Goal: Task Accomplishment & Management: Complete application form

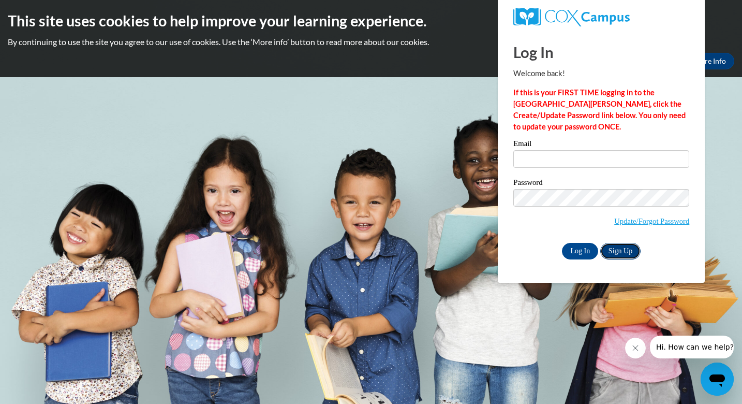
click at [623, 251] on link "Sign Up" at bounding box center [620, 251] width 40 height 17
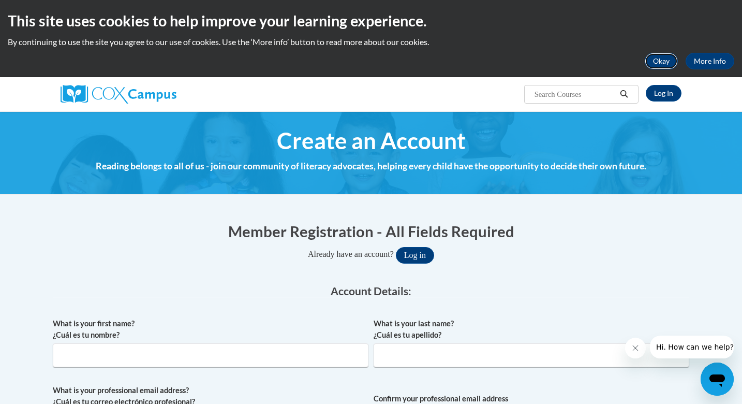
click at [667, 64] on button "Okay" at bounding box center [661, 61] width 33 height 17
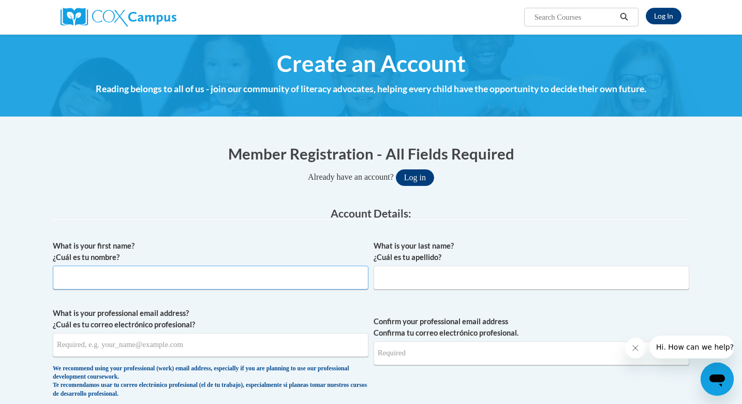
click at [266, 275] on input "What is your first name? ¿Cuál es tu nombre?" at bounding box center [211, 278] width 316 height 24
type input "Shanna"
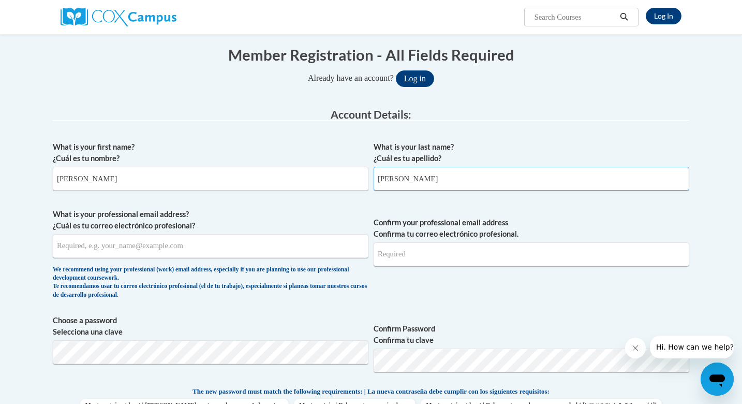
scroll to position [109, 0]
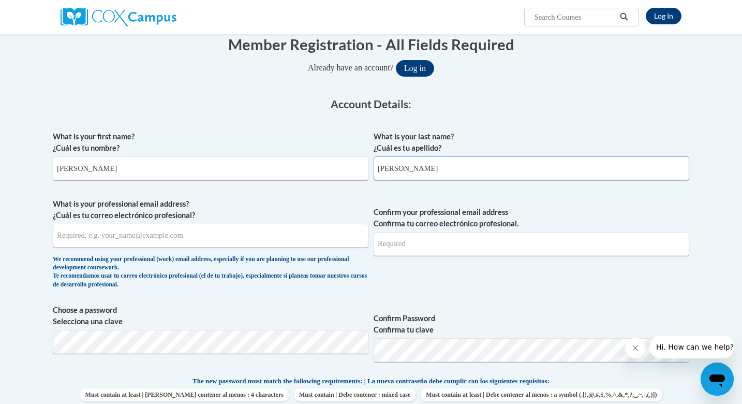
type input "Martin"
click at [161, 239] on input "What is your professional email address? ¿Cuál es tu correo electrónico profesi…" at bounding box center [211, 236] width 316 height 24
type input "smartin@lomira.k12.wi.us"
click at [379, 246] on input "Confirm your professional email address Confirma tu correo electrónico profesio…" at bounding box center [532, 244] width 316 height 24
click at [407, 249] on input "Confirm your professional email address Confirma tu correo electrónico profesio…" at bounding box center [532, 244] width 316 height 24
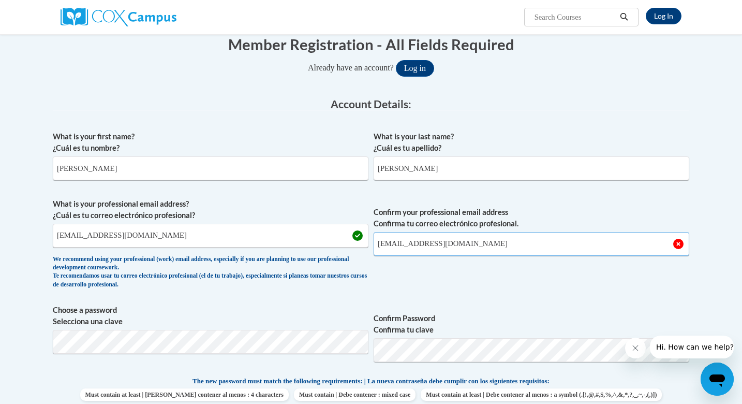
type input "smartin@lomira.k12.wi.us"
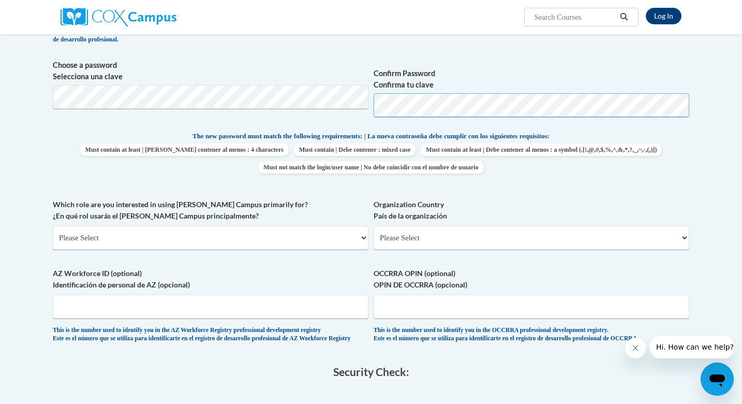
scroll to position [360, 0]
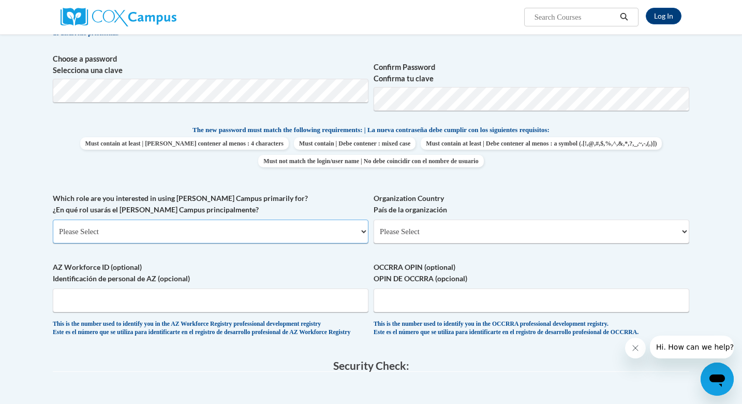
click at [282, 229] on select "Please Select College/University | Colegio/Universidad Community/Nonprofit Part…" at bounding box center [211, 231] width 316 height 24
select select "fbf2d438-af2f-41f8-98f1-81c410e29de3"
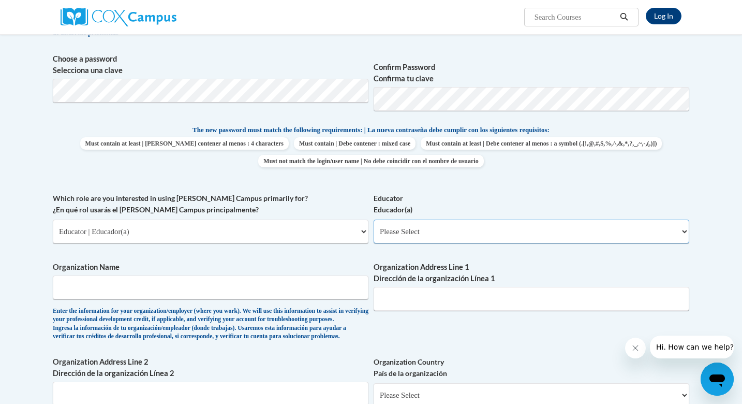
click at [400, 228] on select "Please Select Early Learning/Daycare Teacher/Family Home Care Provider | Maestr…" at bounding box center [532, 231] width 316 height 24
select select "5455f13f-8aeb-4200-a53b-f3dbe28286cf"
click at [257, 289] on input "Organization Name" at bounding box center [211, 287] width 316 height 24
type input "S"
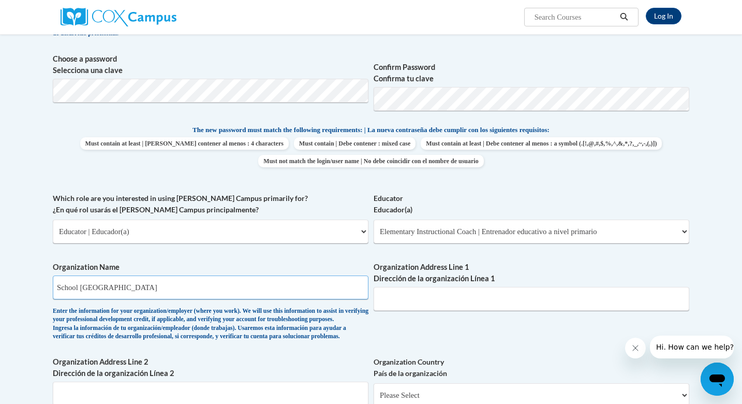
type input "School District of Lomira"
click at [460, 304] on input "Organization Address Line 1 Dirección de la organización Línea 1" at bounding box center [532, 299] width 316 height 24
paste input "1030 4th St"
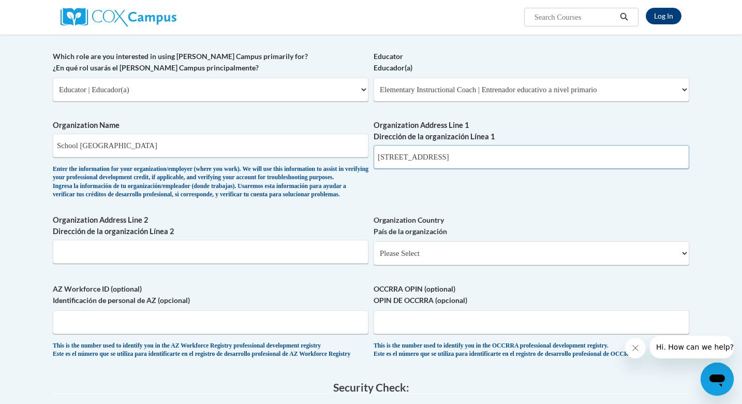
scroll to position [511, 0]
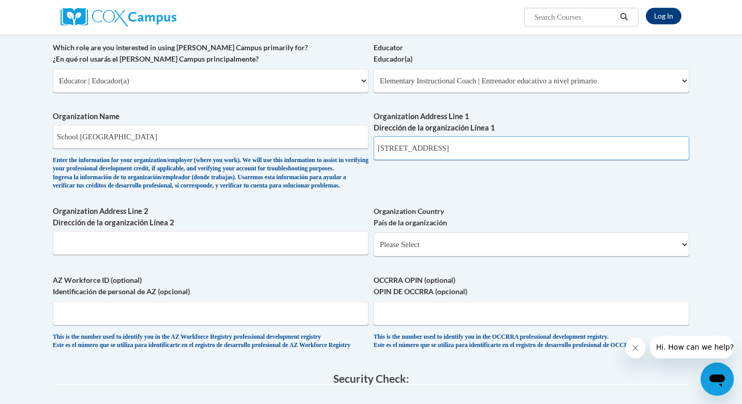
type input "1030 4th St Lomira, WI 53048"
click at [432, 256] on select "Please Select United States | Estados Unidos Outside of the United States | Fue…" at bounding box center [532, 244] width 316 height 24
select select "ad49bcad-a171-4b2e-b99c-48b446064914"
select select
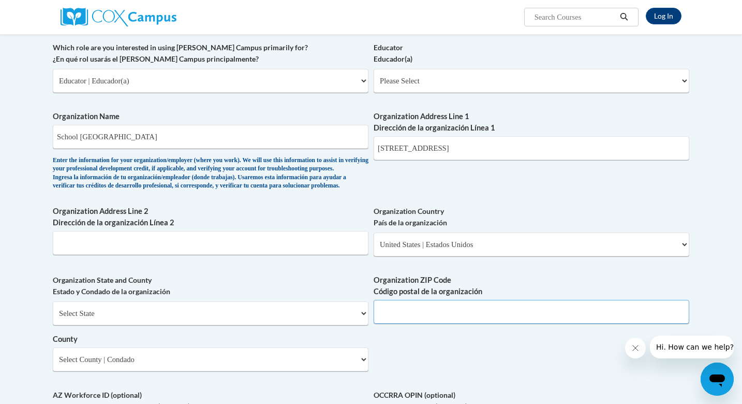
click at [395, 323] on input "Organization ZIP Code Código postal de la organización" at bounding box center [532, 312] width 316 height 24
type input "53048"
drag, startPoint x: 461, startPoint y: 148, endPoint x: 488, endPoint y: 149, distance: 27.0
click at [488, 149] on input "1030 4th St Lomira, WI 53048" at bounding box center [532, 148] width 316 height 24
type input "1030 4th St Lomira, WI"
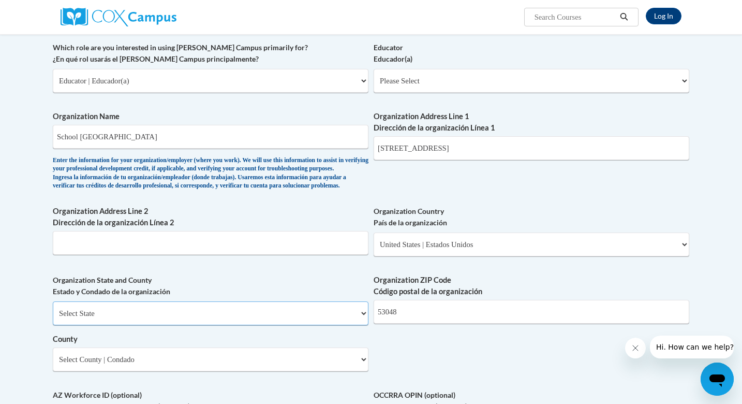
click at [310, 325] on select "Select State Alabama Alaska Arizona Arkansas California Colorado Connecticut De…" at bounding box center [211, 313] width 316 height 24
select select "Wisconsin"
click at [262, 371] on select "Select County Adams Ashland Barron Bayfield Brown Buffalo Burnett Calumet Chipp…" at bounding box center [211, 359] width 316 height 24
select select "Dodge"
drag, startPoint x: 442, startPoint y: 150, endPoint x: 465, endPoint y: 149, distance: 22.8
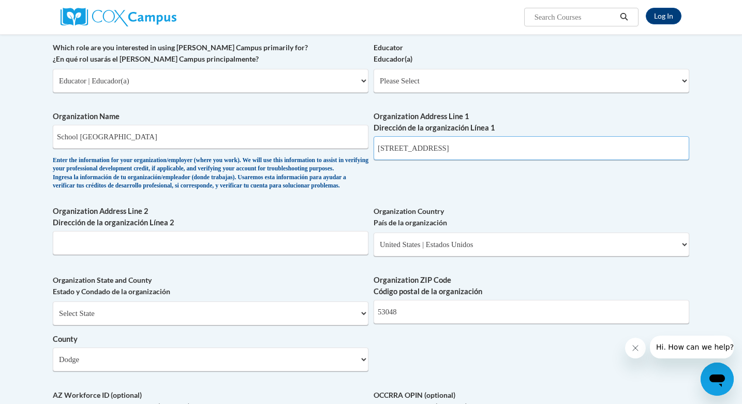
click at [465, 150] on input "1030 4th St Lomira, WI" at bounding box center [532, 148] width 316 height 24
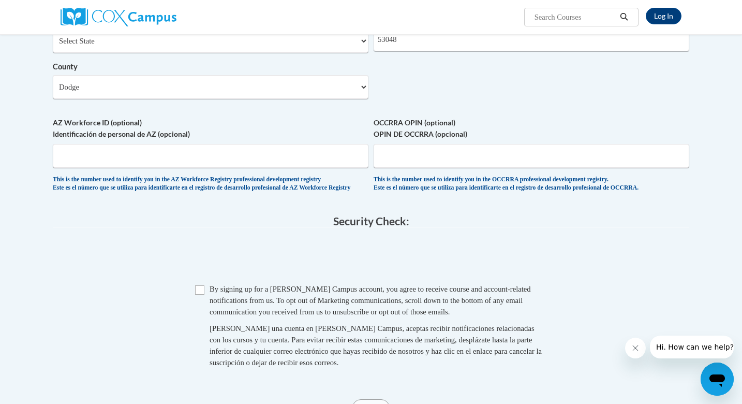
scroll to position [793, 0]
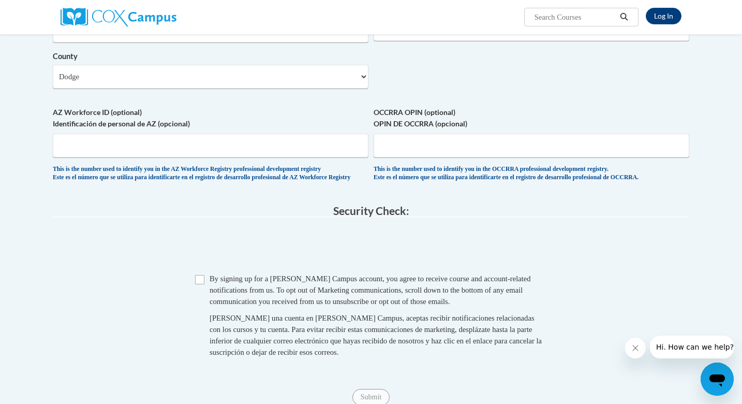
type input "1030 4th St"
click at [197, 284] on input "Checkbox" at bounding box center [199, 279] width 9 height 9
checkbox input "true"
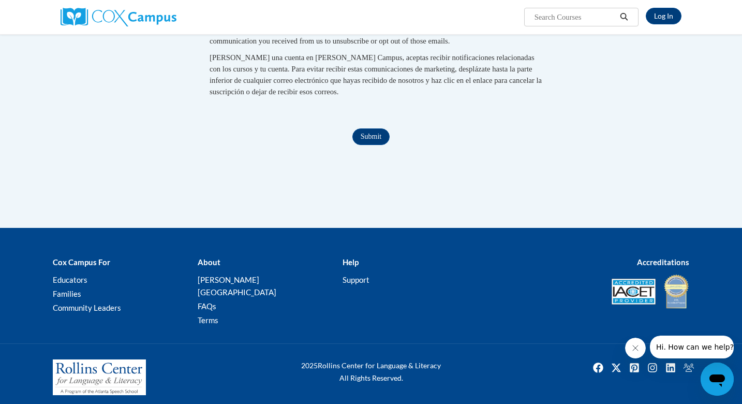
scroll to position [1073, 0]
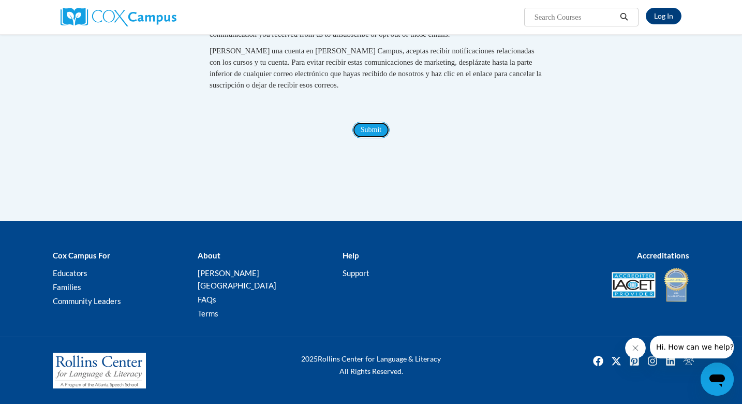
click at [376, 138] on input "Submit" at bounding box center [370, 130] width 37 height 17
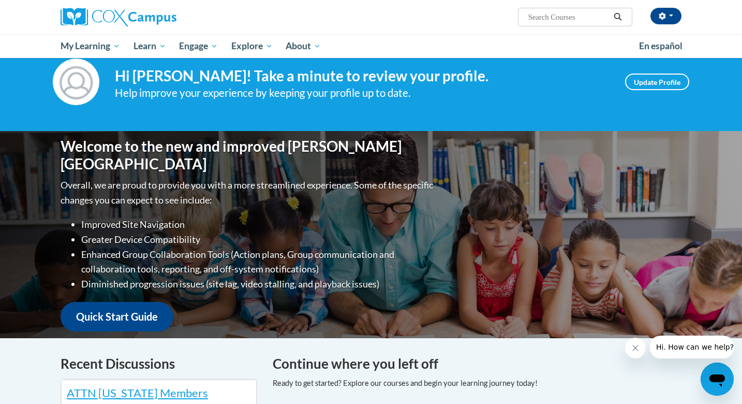
scroll to position [23, 0]
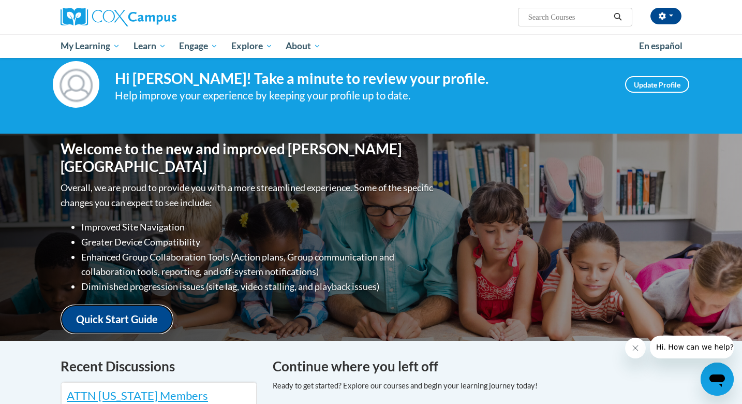
click at [142, 307] on link "Quick Start Guide" at bounding box center [117, 319] width 113 height 30
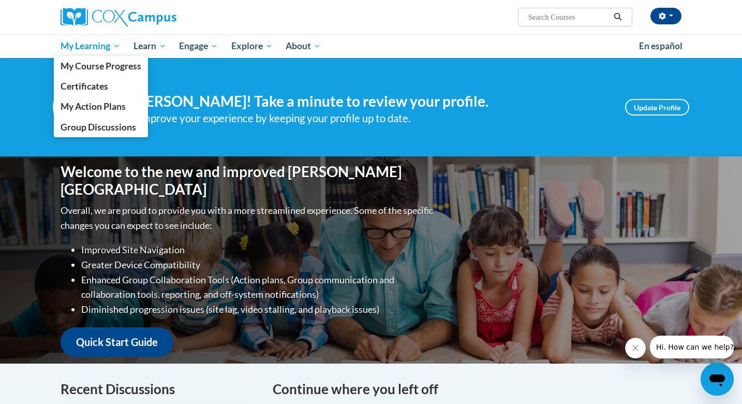
click at [103, 49] on span "My Learning" at bounding box center [91, 46] width 60 height 12
click at [105, 73] on link "My Course Progress" at bounding box center [101, 66] width 94 height 20
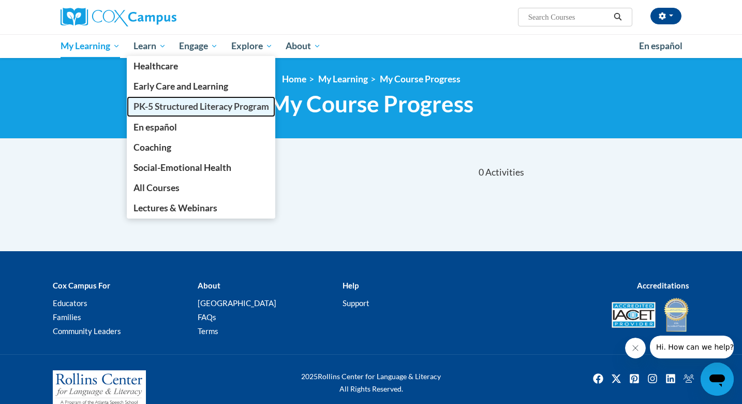
click at [165, 108] on span "PK-5 Structured Literacy Program" at bounding box center [202, 106] width 136 height 11
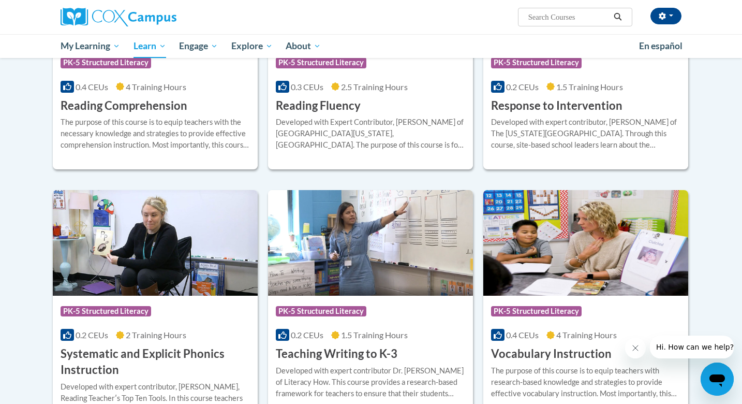
scroll to position [987, 0]
